Goal: Use online tool/utility: Utilize a website feature to perform a specific function

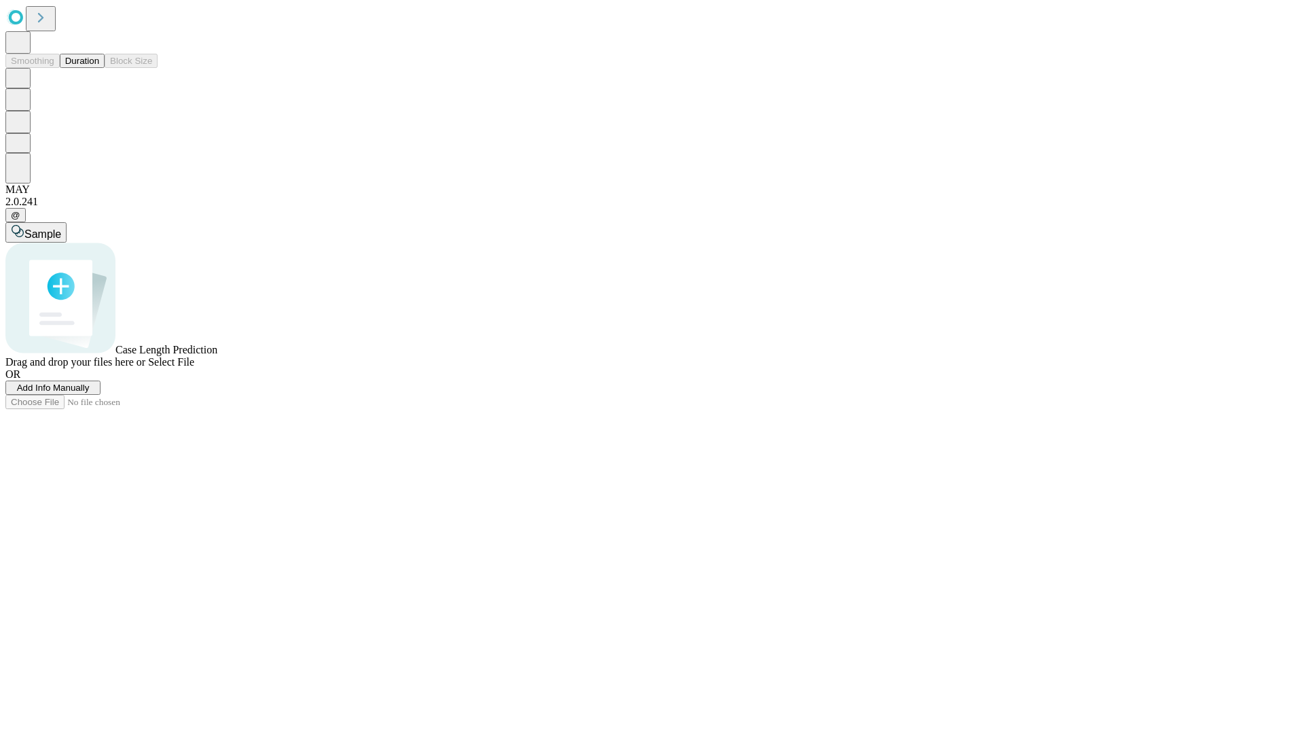
click at [99, 68] on button "Duration" at bounding box center [82, 61] width 45 height 14
click at [90, 393] on span "Add Info Manually" at bounding box center [53, 387] width 73 height 10
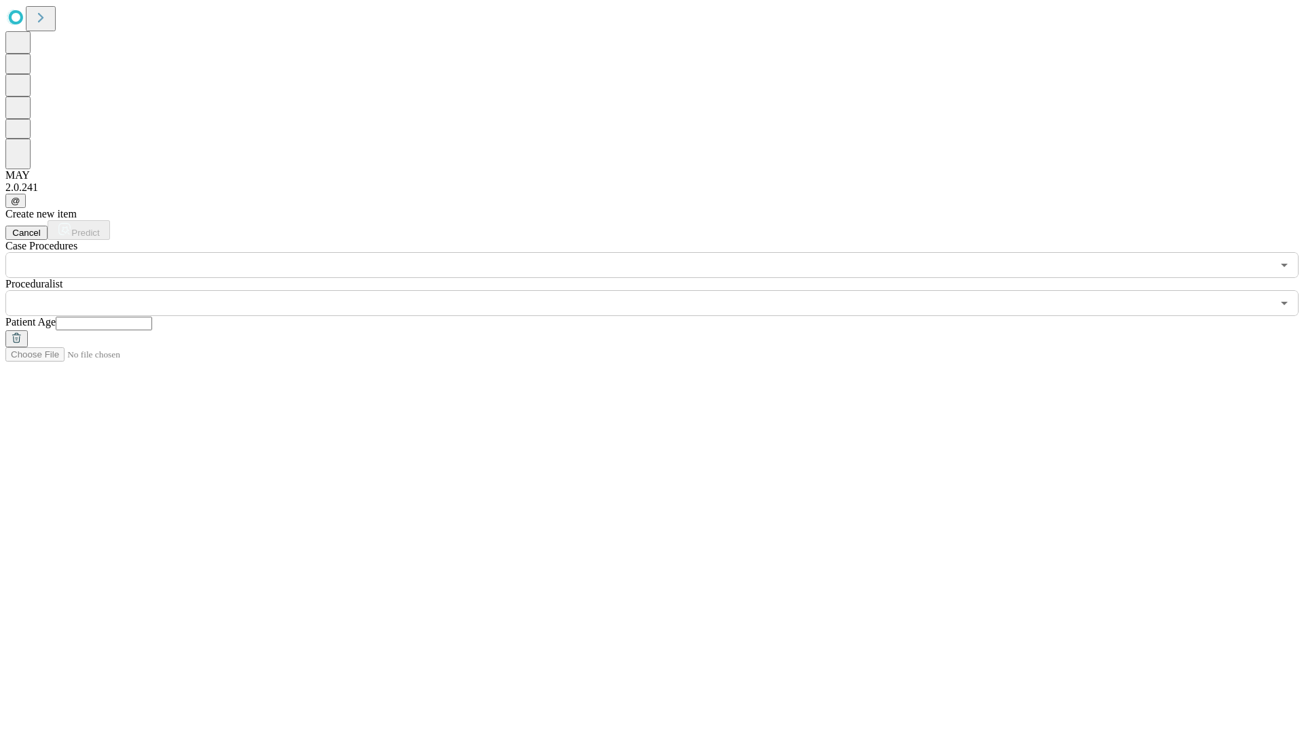
click at [152, 317] on input "text" at bounding box center [104, 324] width 96 height 14
type input "**"
click at [662, 290] on input "text" at bounding box center [638, 303] width 1267 height 26
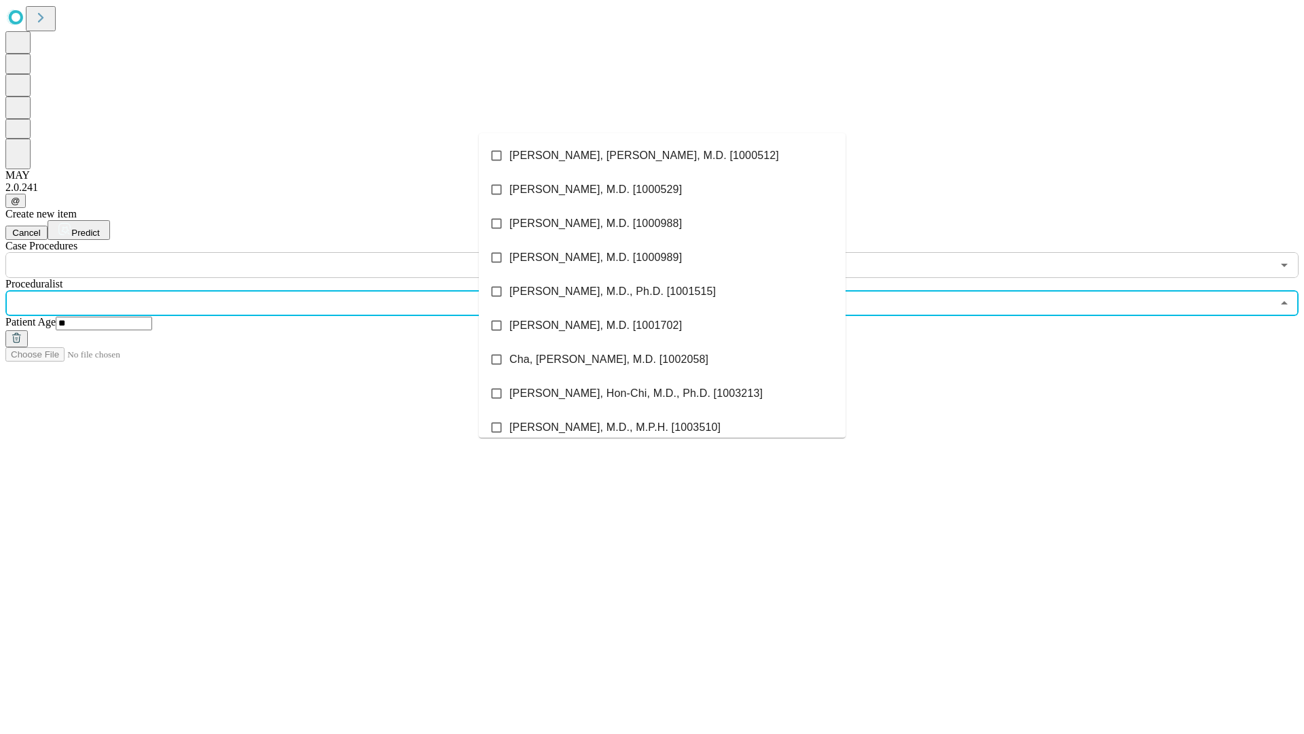
click at [662, 156] on li "[PERSON_NAME], [PERSON_NAME], M.D. [1000512]" at bounding box center [662, 156] width 367 height 34
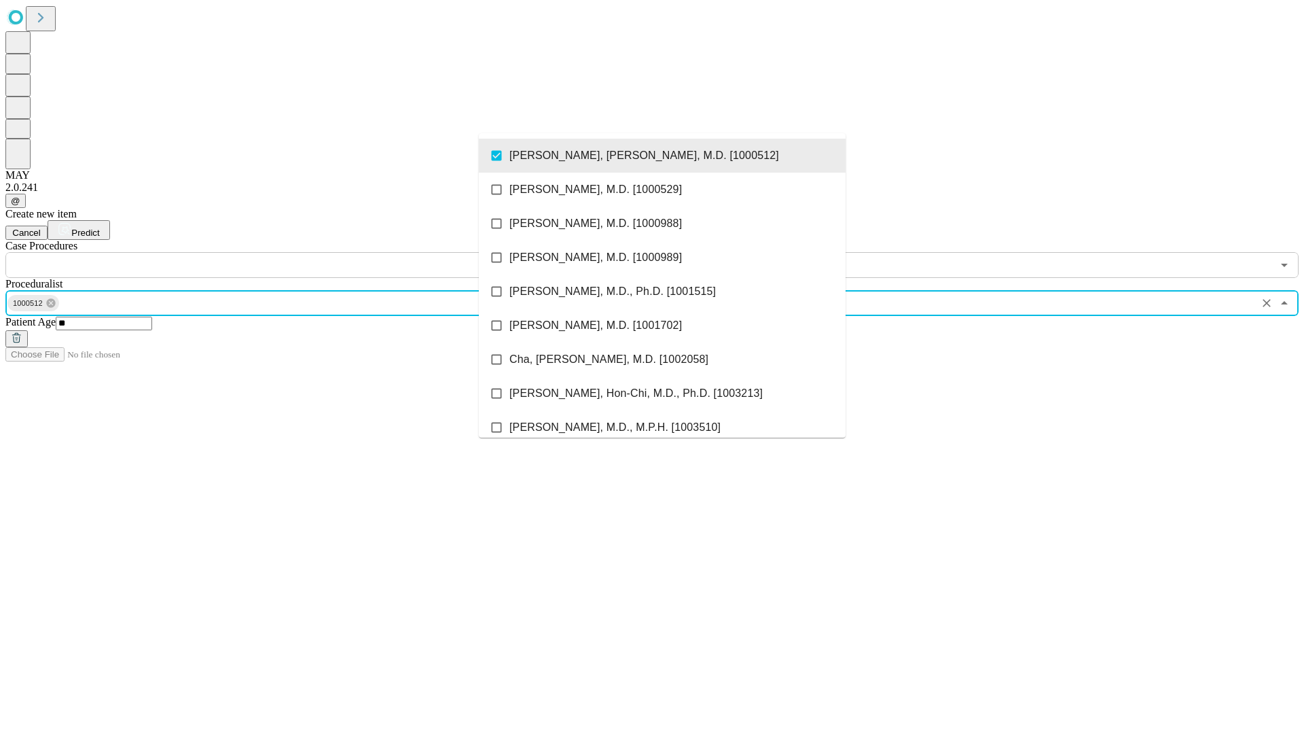
click at [285, 252] on input "text" at bounding box center [638, 265] width 1267 height 26
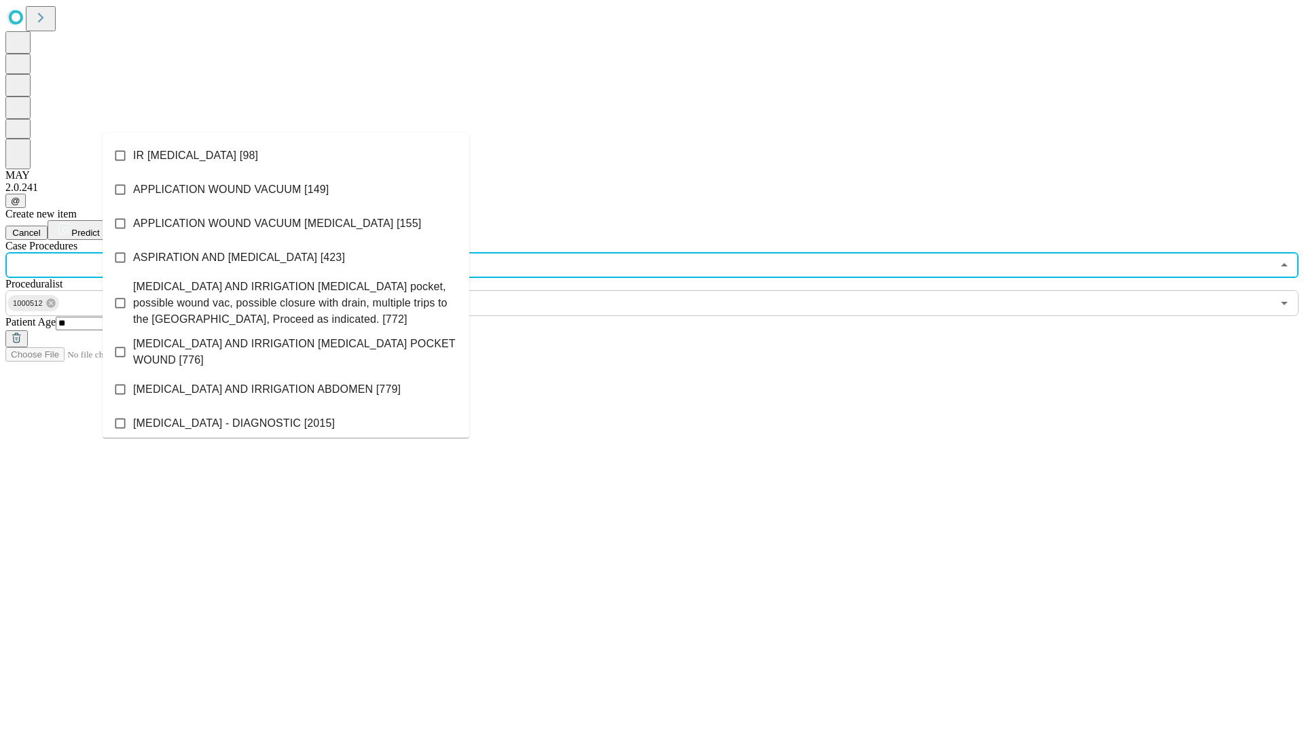
click at [286, 156] on li "IR [MEDICAL_DATA] [98]" at bounding box center [286, 156] width 367 height 34
click at [99, 228] on span "Predict" at bounding box center [85, 233] width 28 height 10
